Goal: Information Seeking & Learning: Learn about a topic

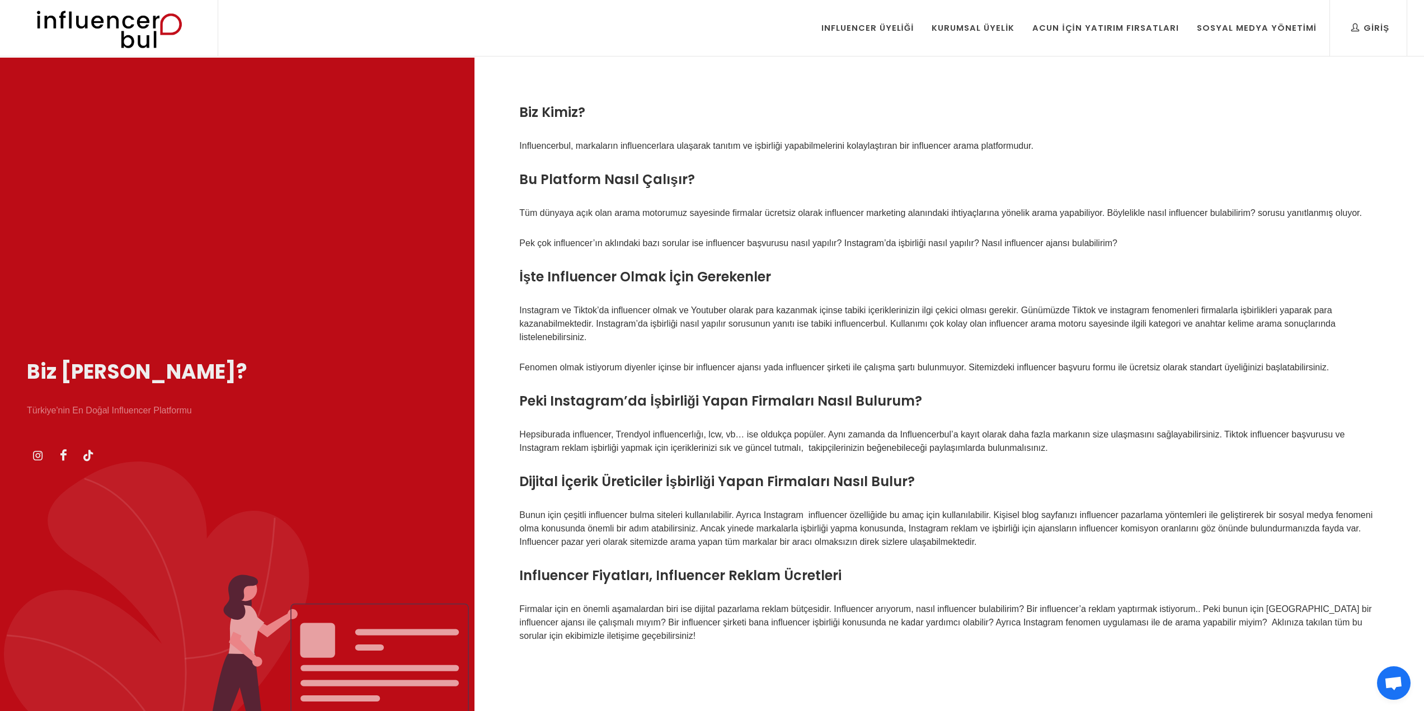
click at [152, 34] on img at bounding box center [109, 28] width 184 height 56
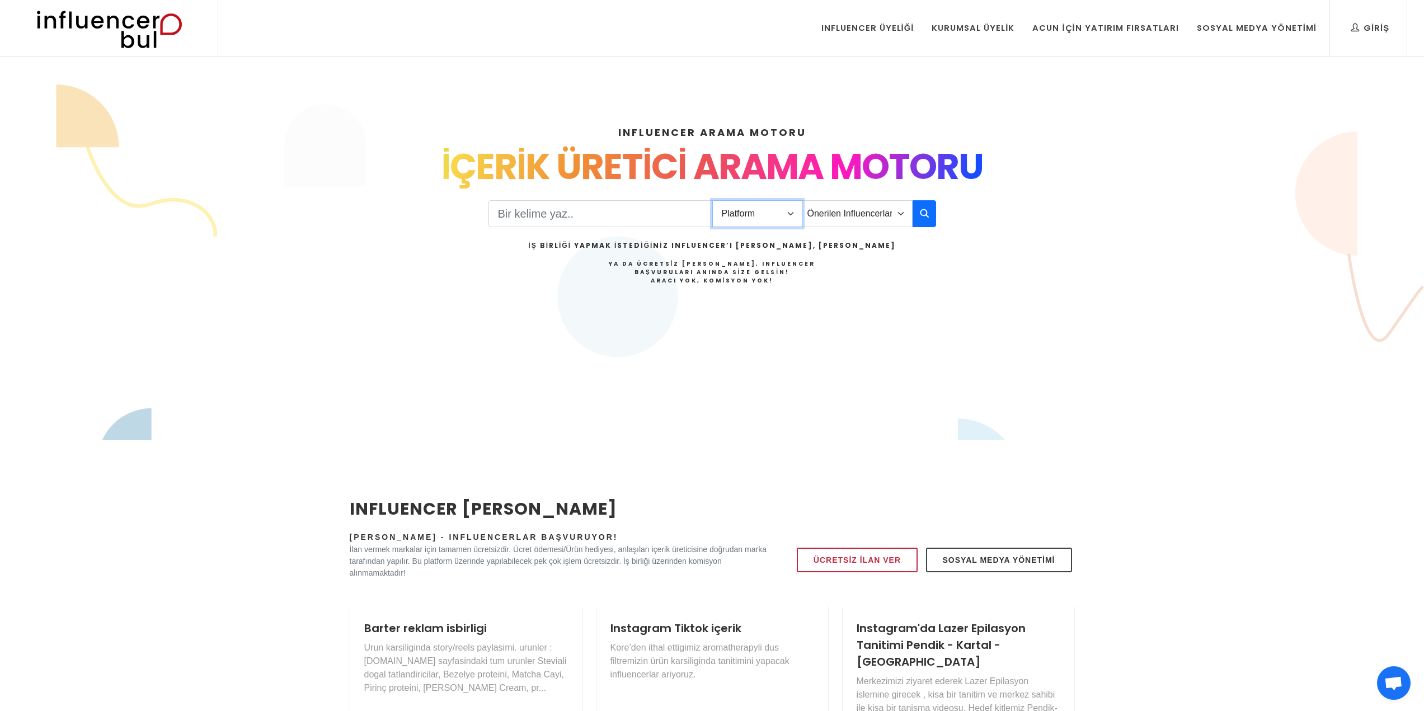
click at [742, 209] on select "Platform Instagram Facebook Youtube Tiktok Twitter Twitch" at bounding box center [757, 213] width 90 height 27
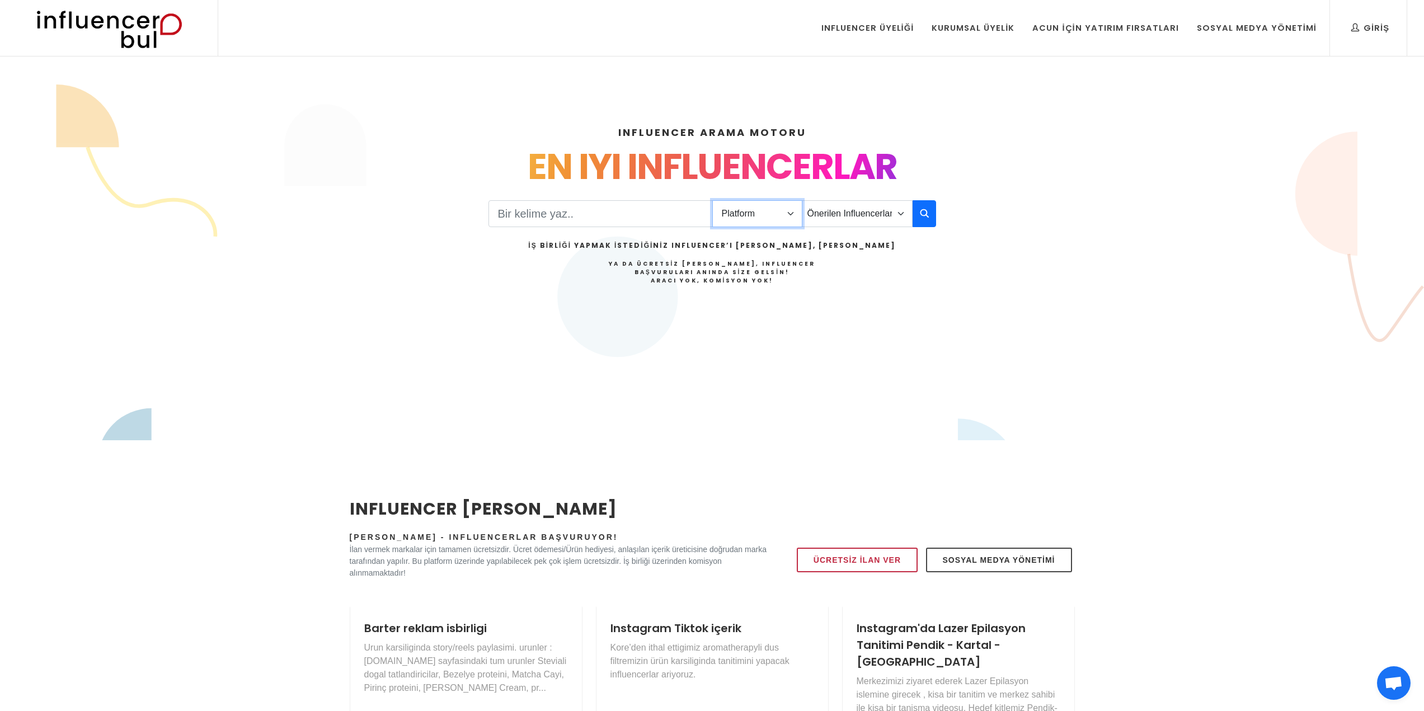
select select "4"
click at [712, 200] on select "Platform Instagram Facebook Youtube Tiktok Twitter Twitch" at bounding box center [757, 213] width 90 height 27
click at [834, 216] on select "Önerilen Influencerlar Aile & [PERSON_NAME] & [PERSON_NAME] [PERSON_NAME] & Giy…" at bounding box center [857, 213] width 111 height 27
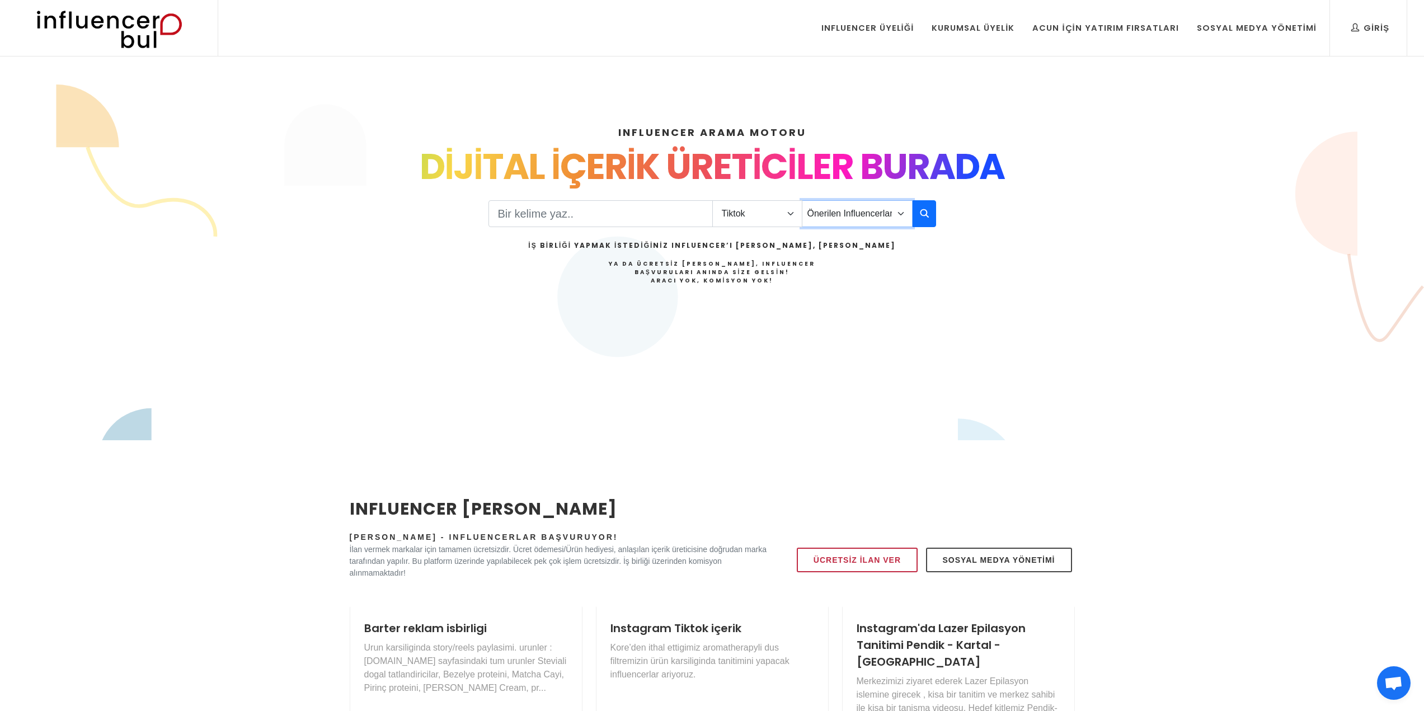
select select "4"
click at [802, 200] on select "Önerilen Influencerlar Aile & [PERSON_NAME] & [PERSON_NAME] [PERSON_NAME] & Giy…" at bounding box center [857, 213] width 111 height 27
click at [635, 210] on input "Search" at bounding box center [600, 213] width 224 height 27
type input "k"
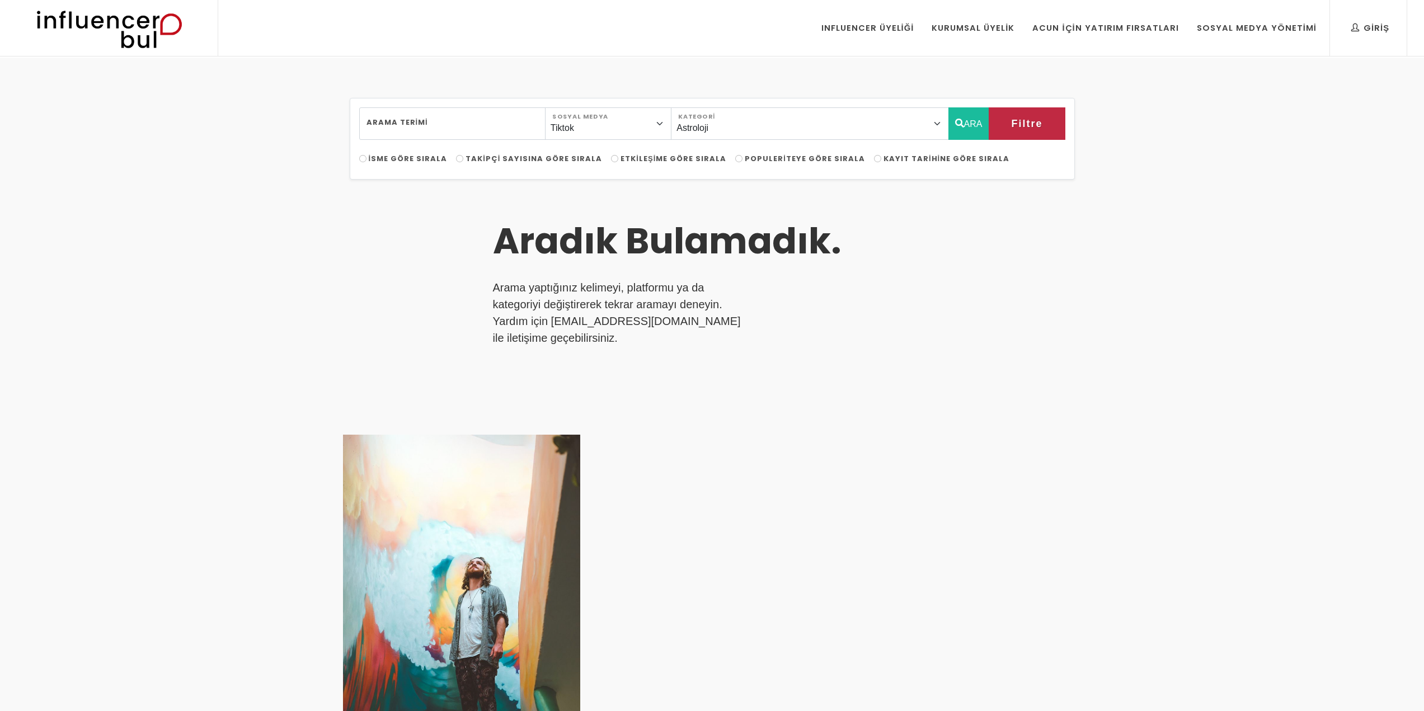
select select "4"
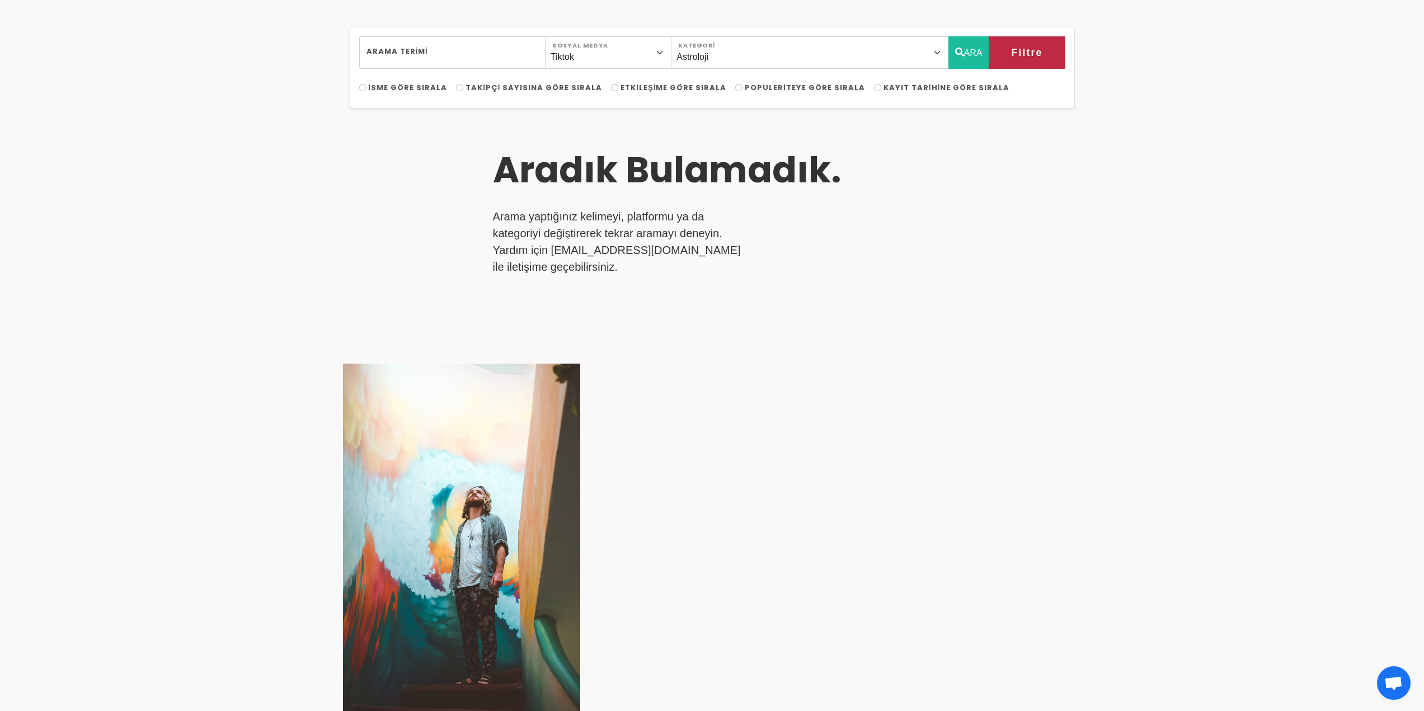
scroll to position [392, 0]
